Goal: Browse casually

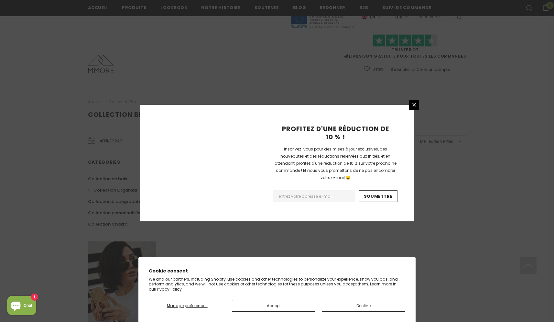
scroll to position [357, 0]
